Goal: Information Seeking & Learning: Learn about a topic

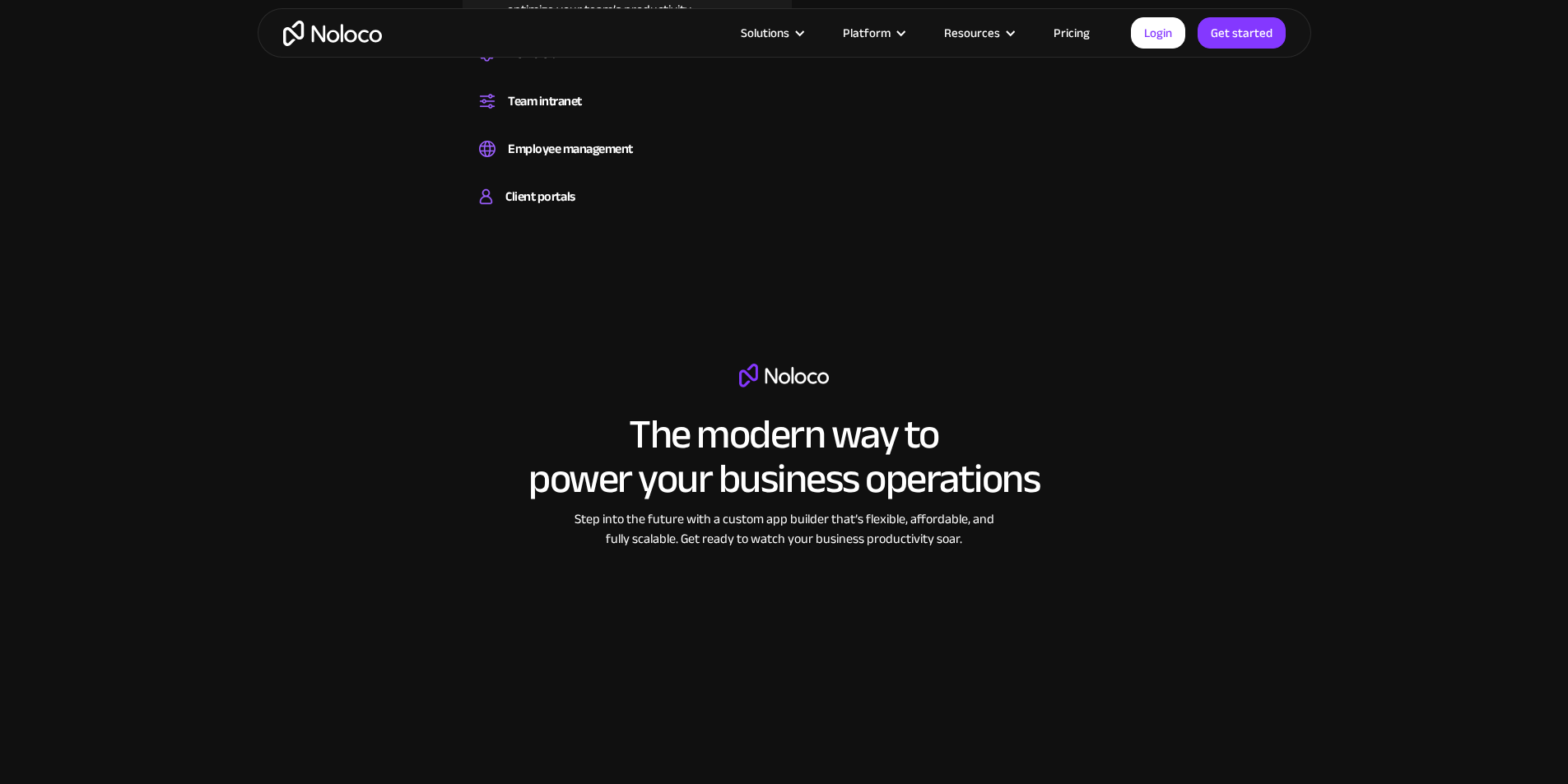
scroll to position [1234, 0]
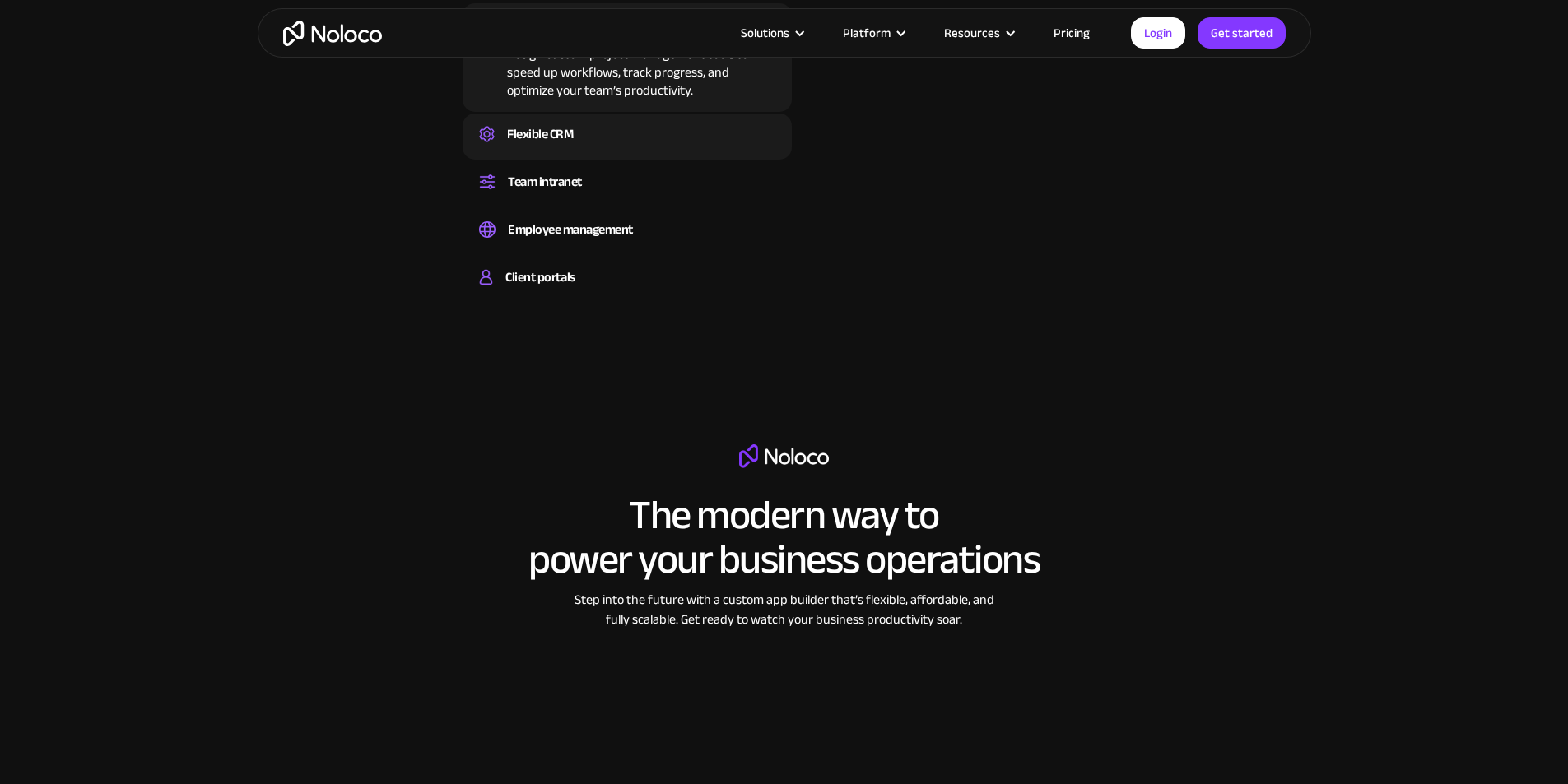
click at [568, 146] on div "Flexible CRM" at bounding box center [540, 134] width 66 height 25
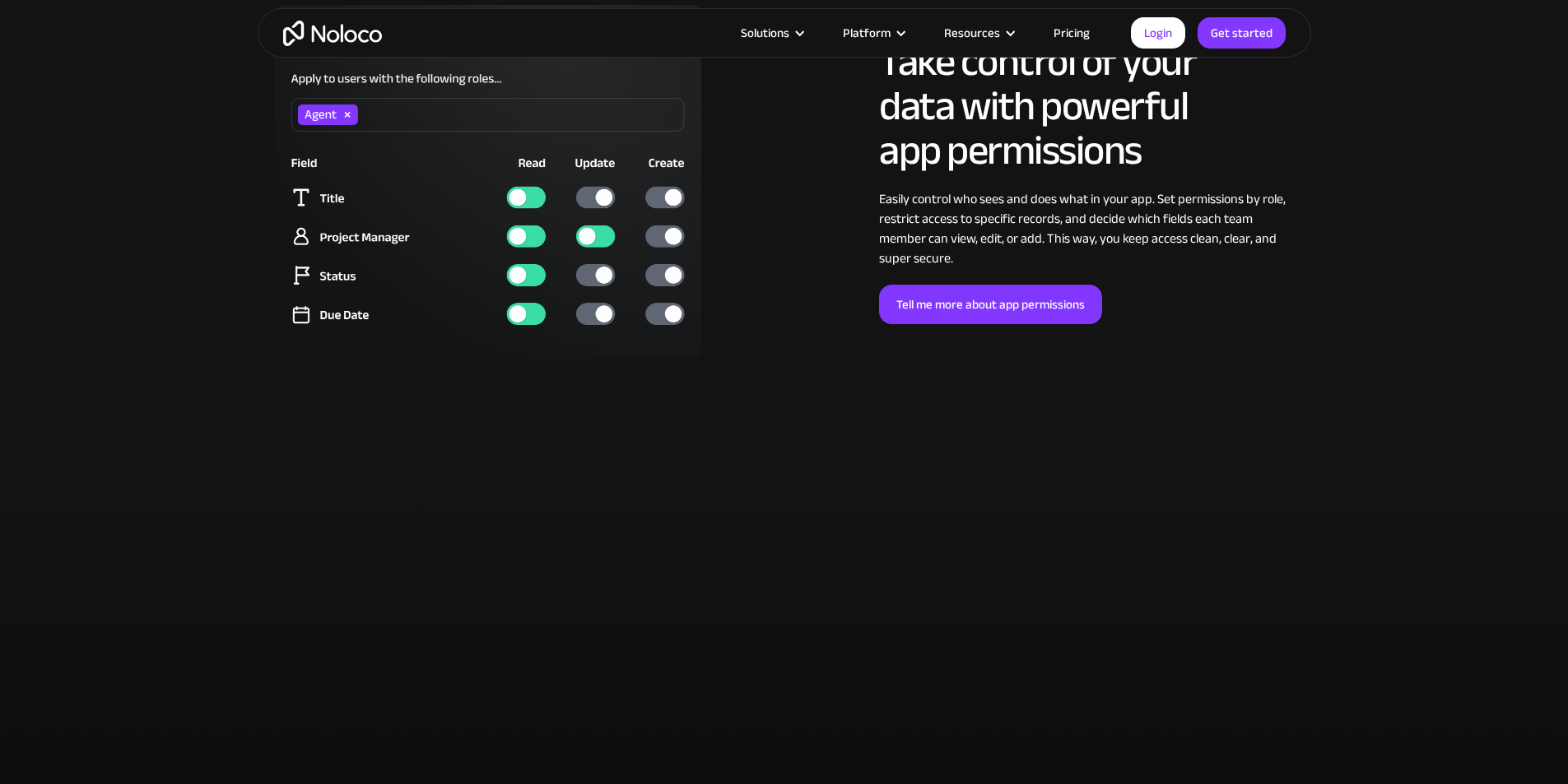
scroll to position [3374, 0]
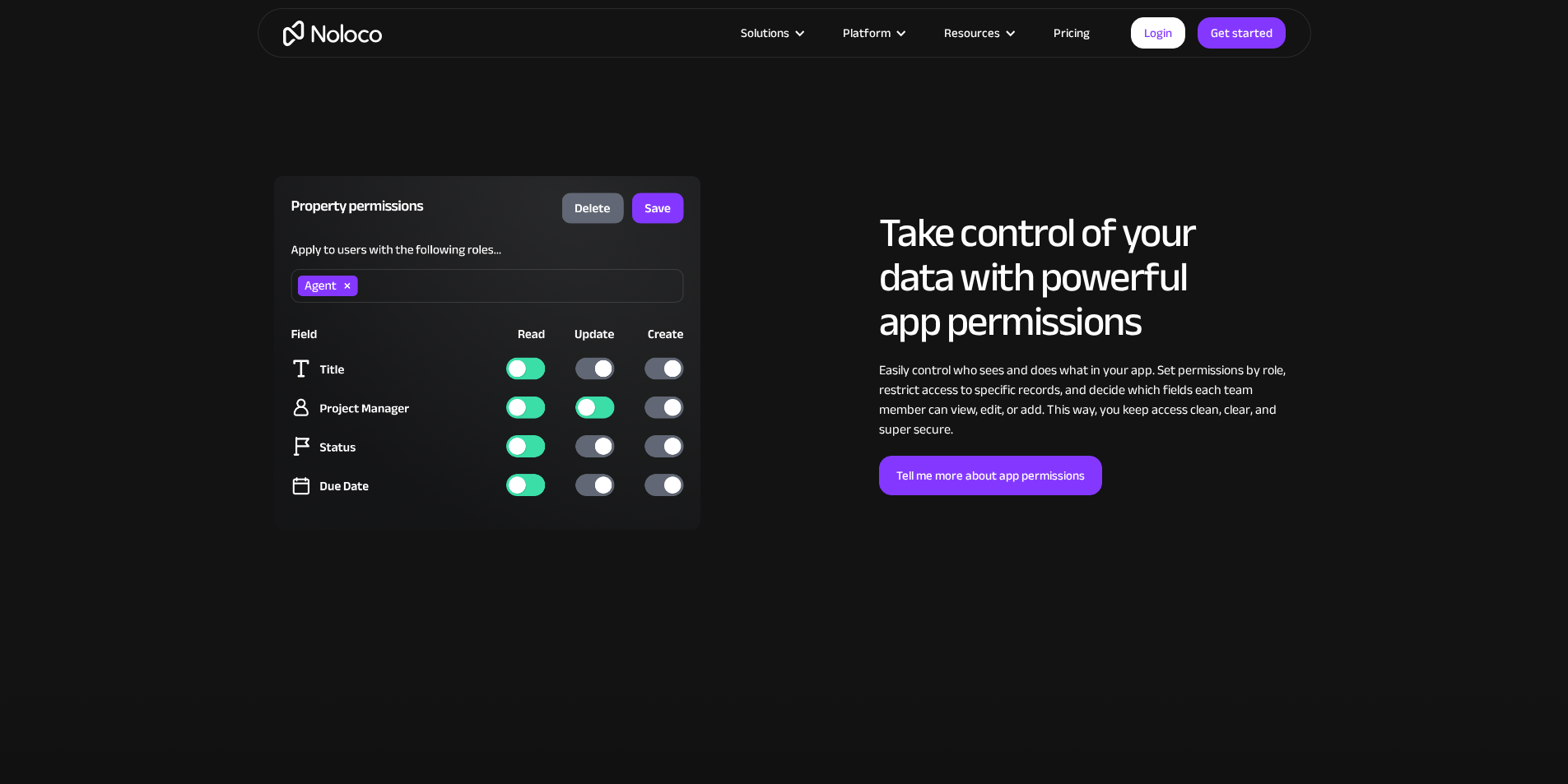
click at [1066, 37] on link "Pricing" at bounding box center [1071, 32] width 77 height 21
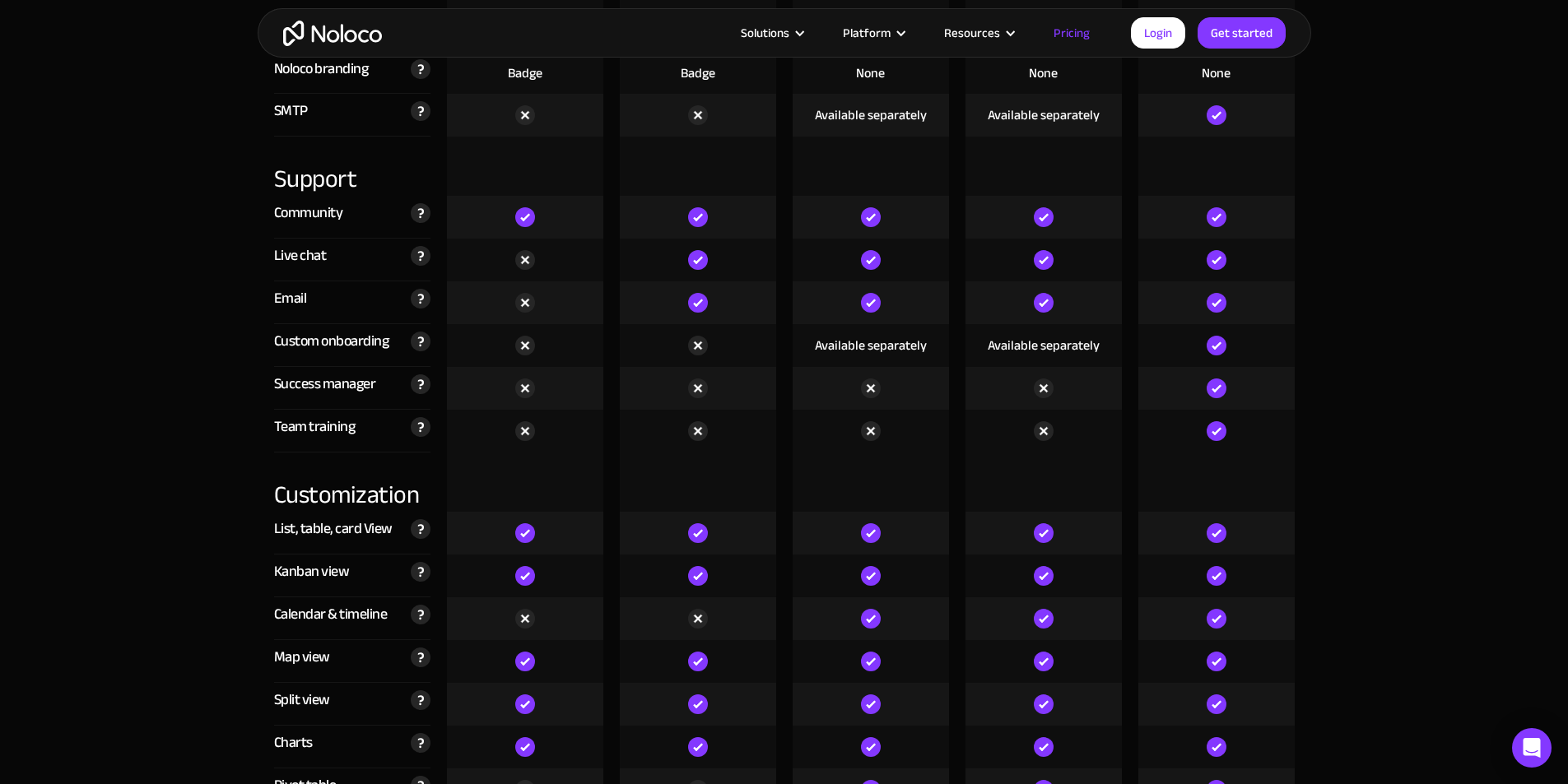
scroll to position [4198, 0]
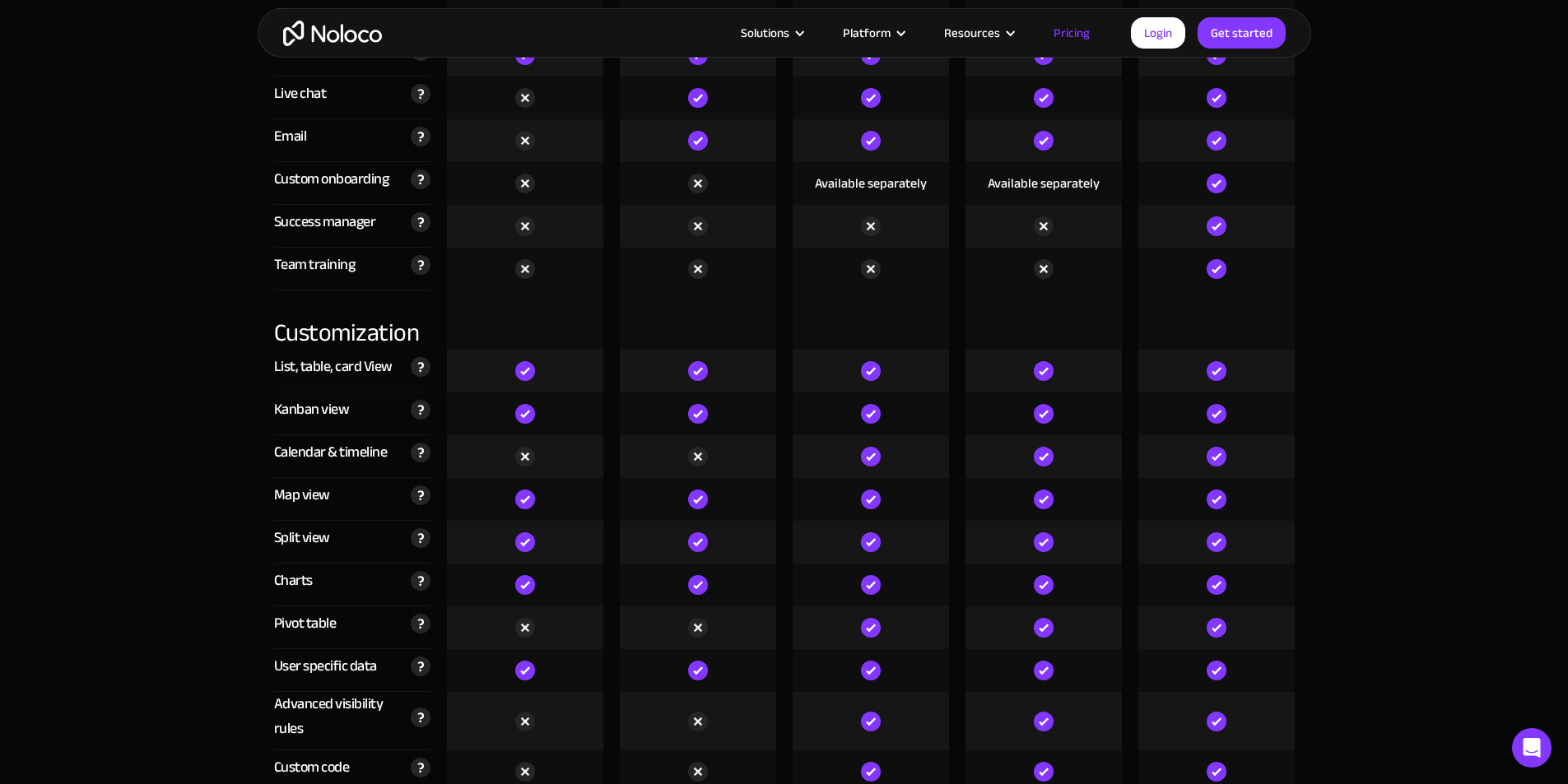
click at [369, 39] on img "home" at bounding box center [333, 33] width 99 height 26
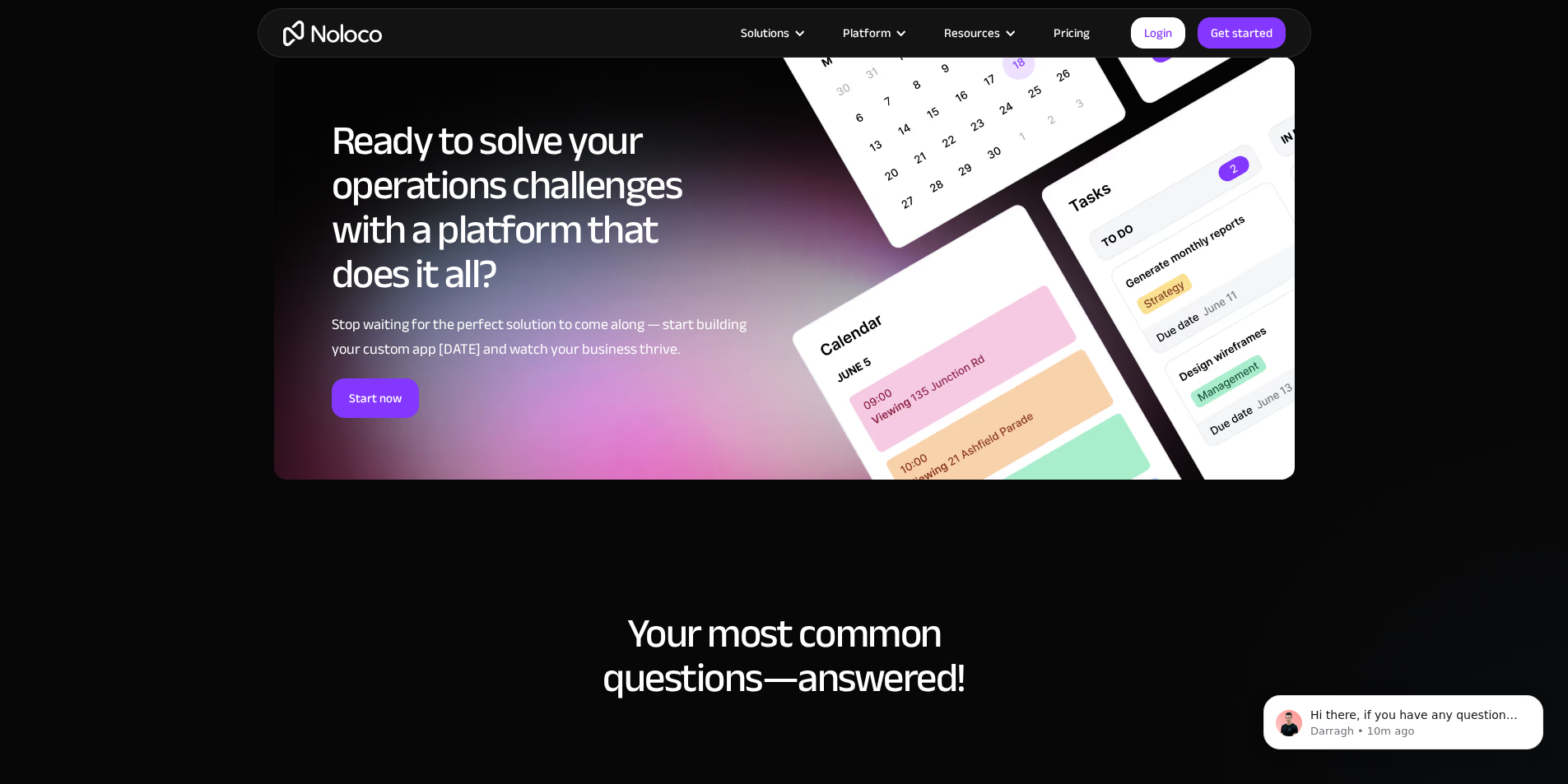
scroll to position [7324, 0]
